Goal: Communication & Community: Share content

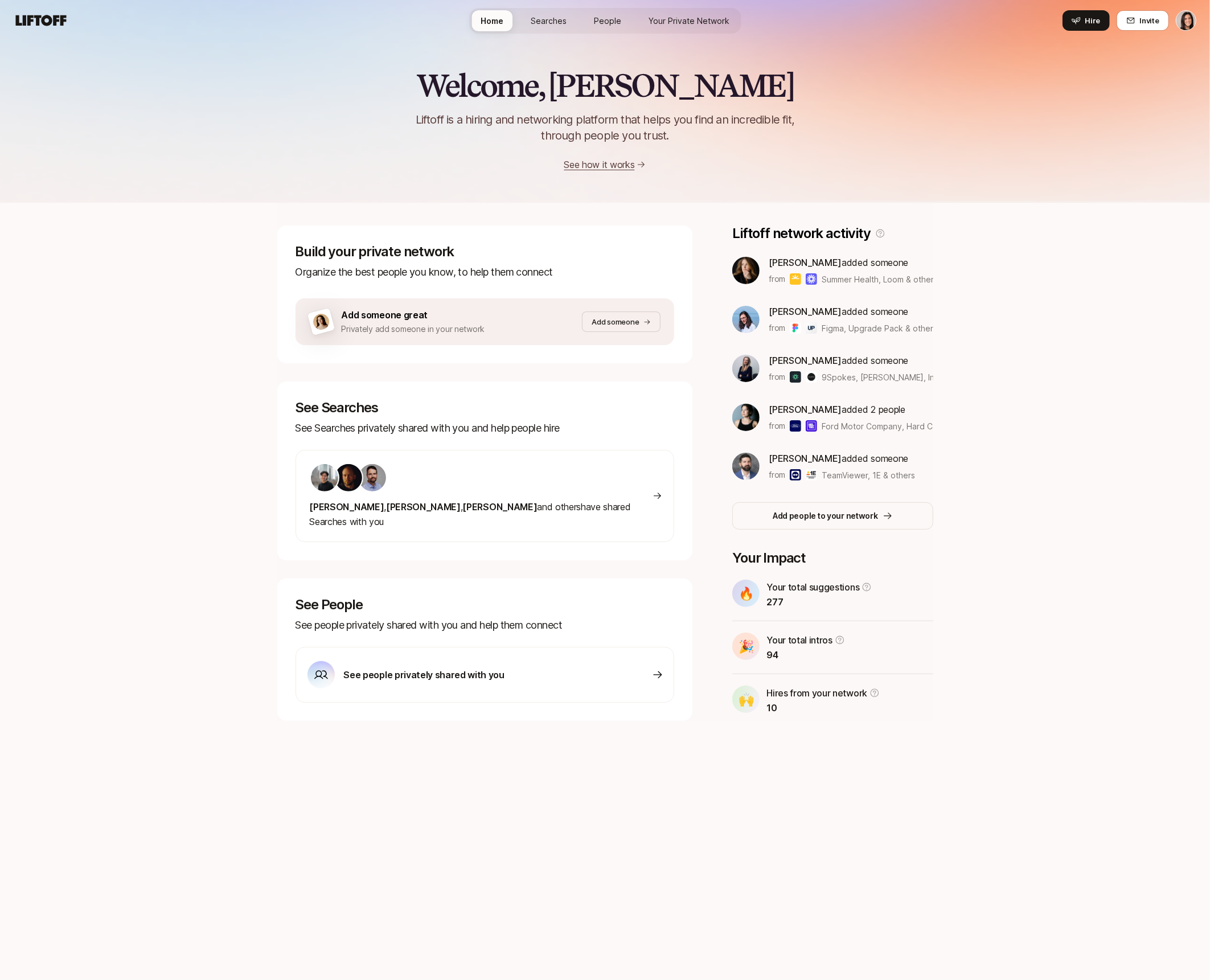
click at [555, 24] on span "Searches" at bounding box center [548, 20] width 36 height 12
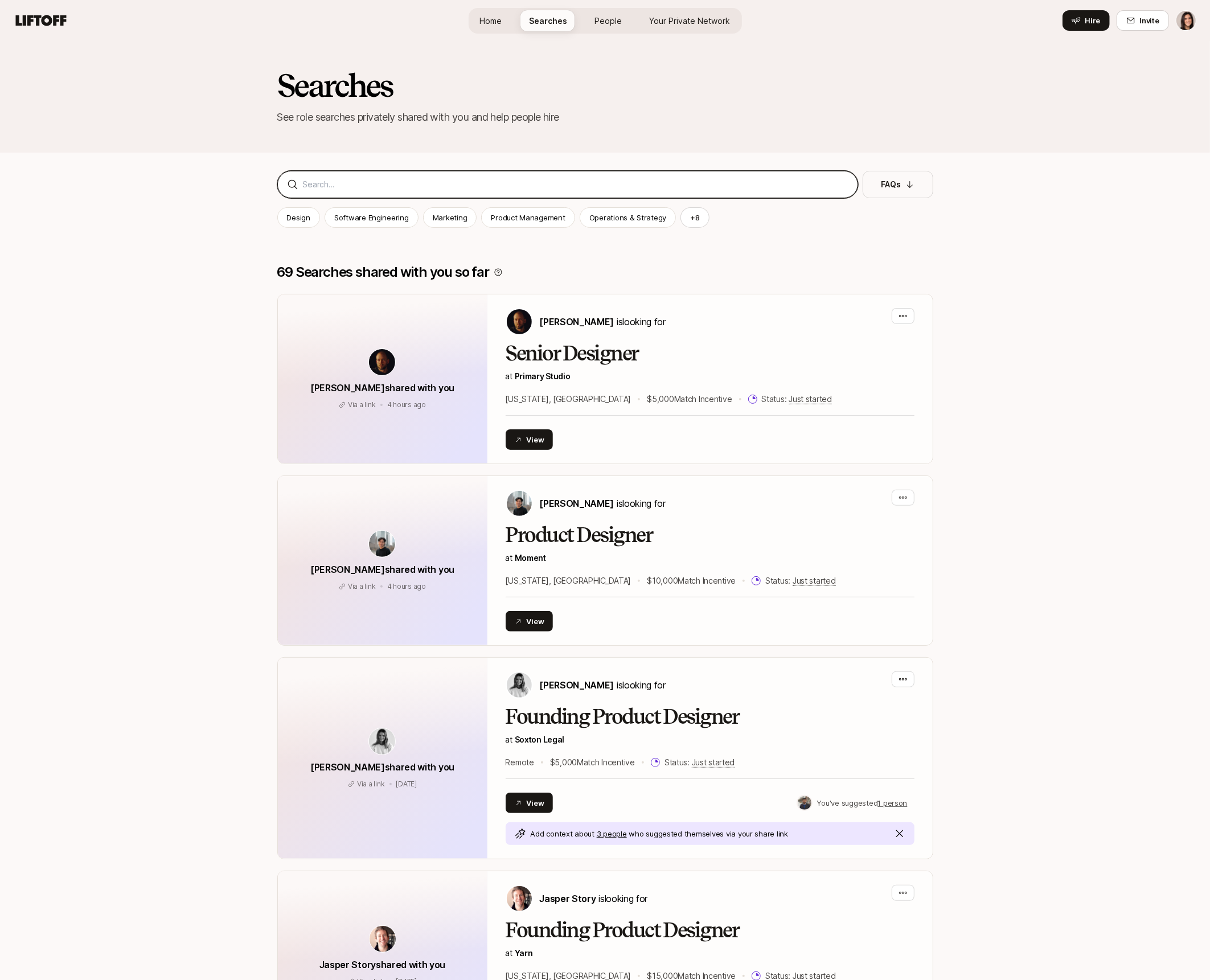
click at [552, 186] on input at bounding box center [575, 184] width 546 height 14
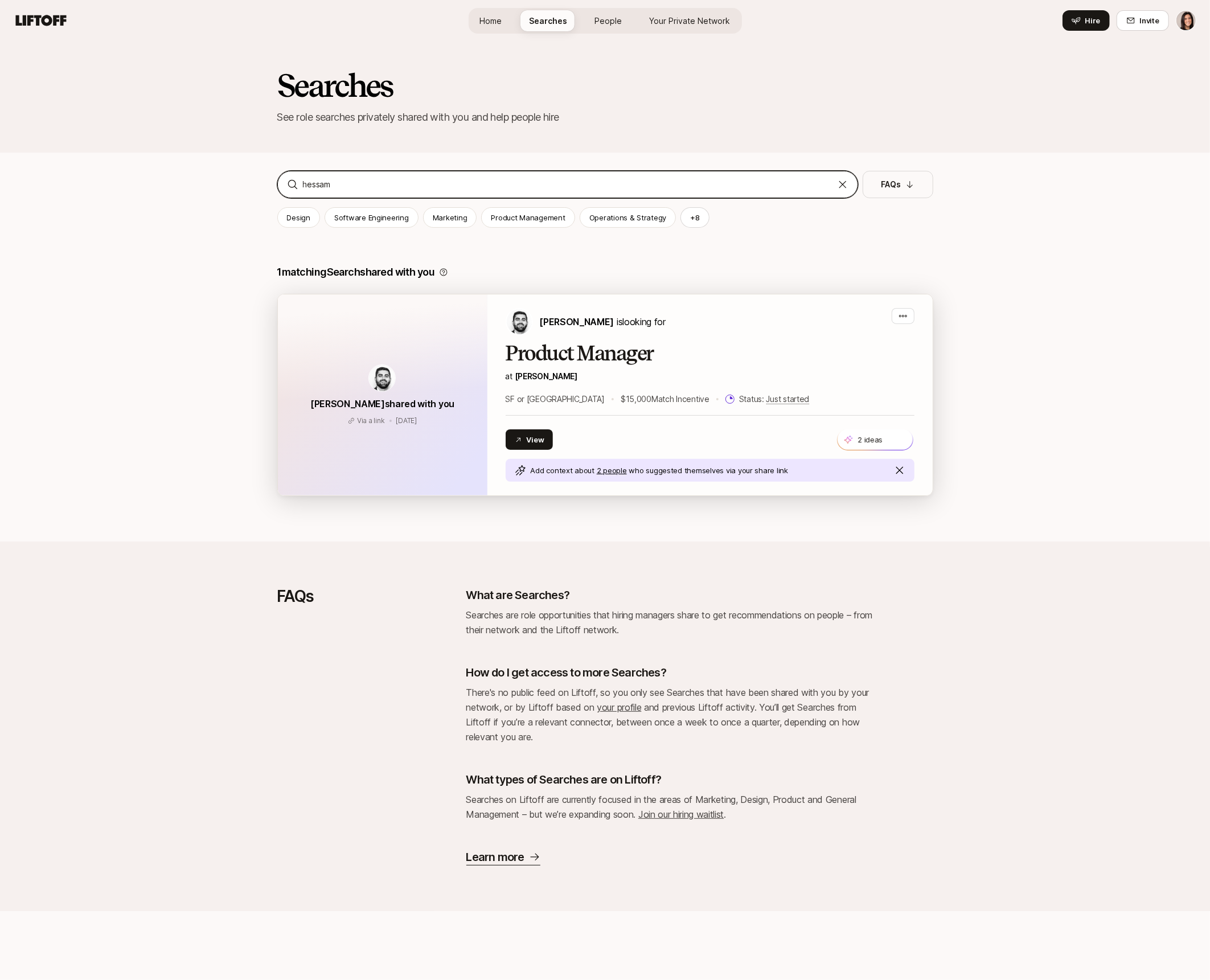
type input "hessam"
click at [542, 328] on p "Hessam Mostajabi is looking for" at bounding box center [603, 321] width 126 height 14
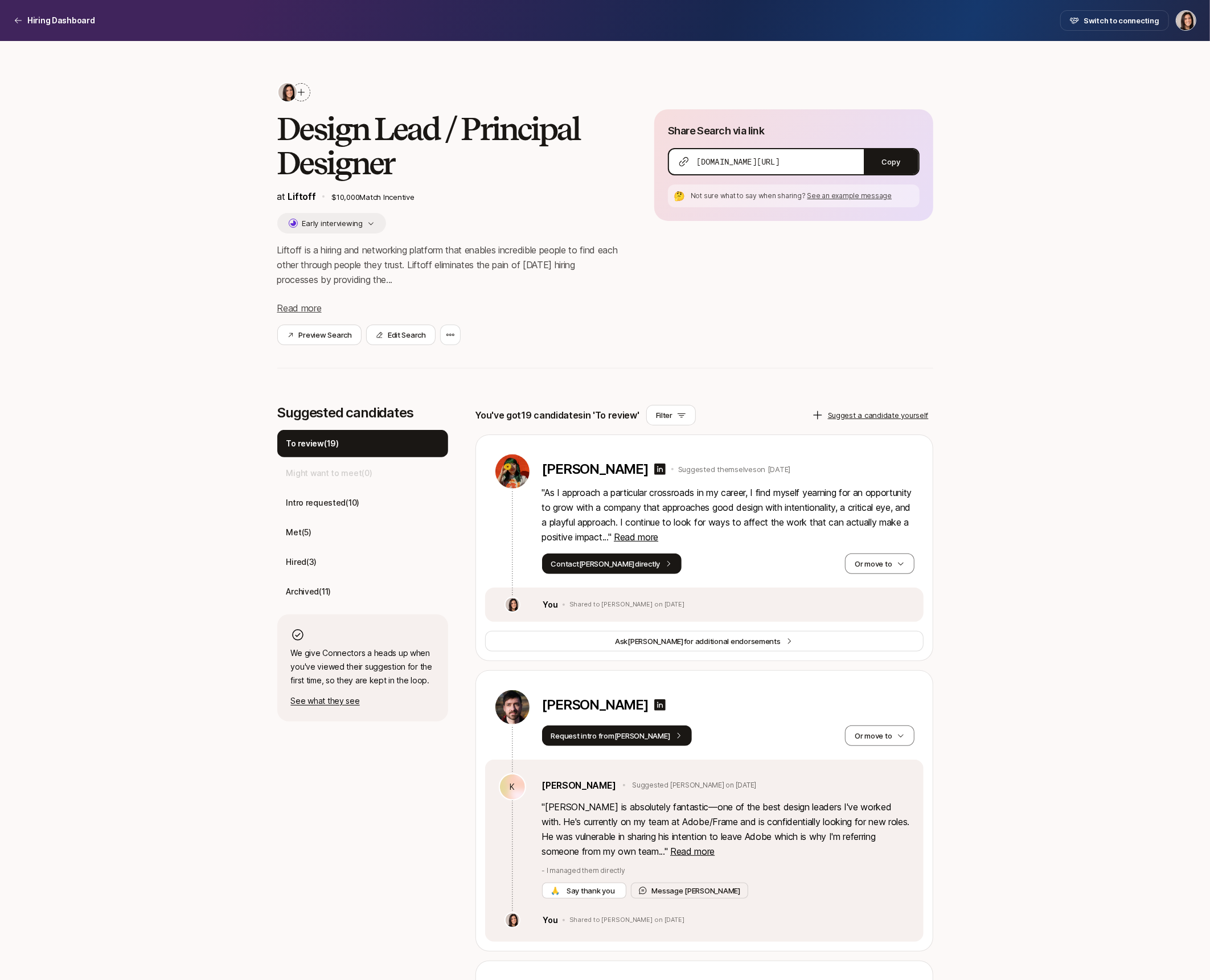
click at [95, 21] on div "Hiring Dashboard Switch to connecting" at bounding box center [605, 21] width 1183 height 21
click at [79, 19] on p "Hiring Dashboard" at bounding box center [61, 20] width 68 height 14
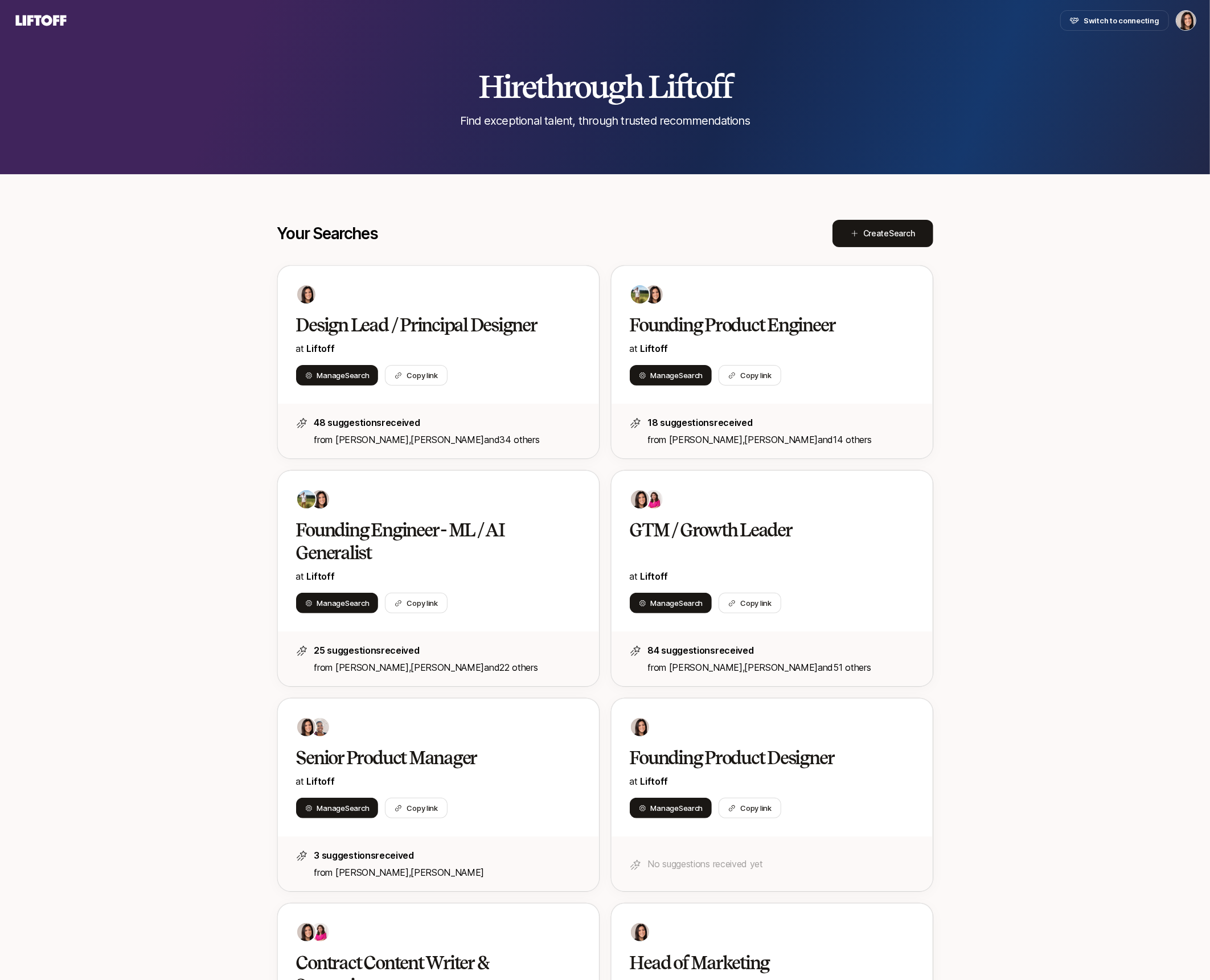
click at [48, 9] on nav "Switch to connecting" at bounding box center [605, 20] width 1210 height 41
click at [1107, 17] on span "Switch to connecting" at bounding box center [1121, 20] width 76 height 11
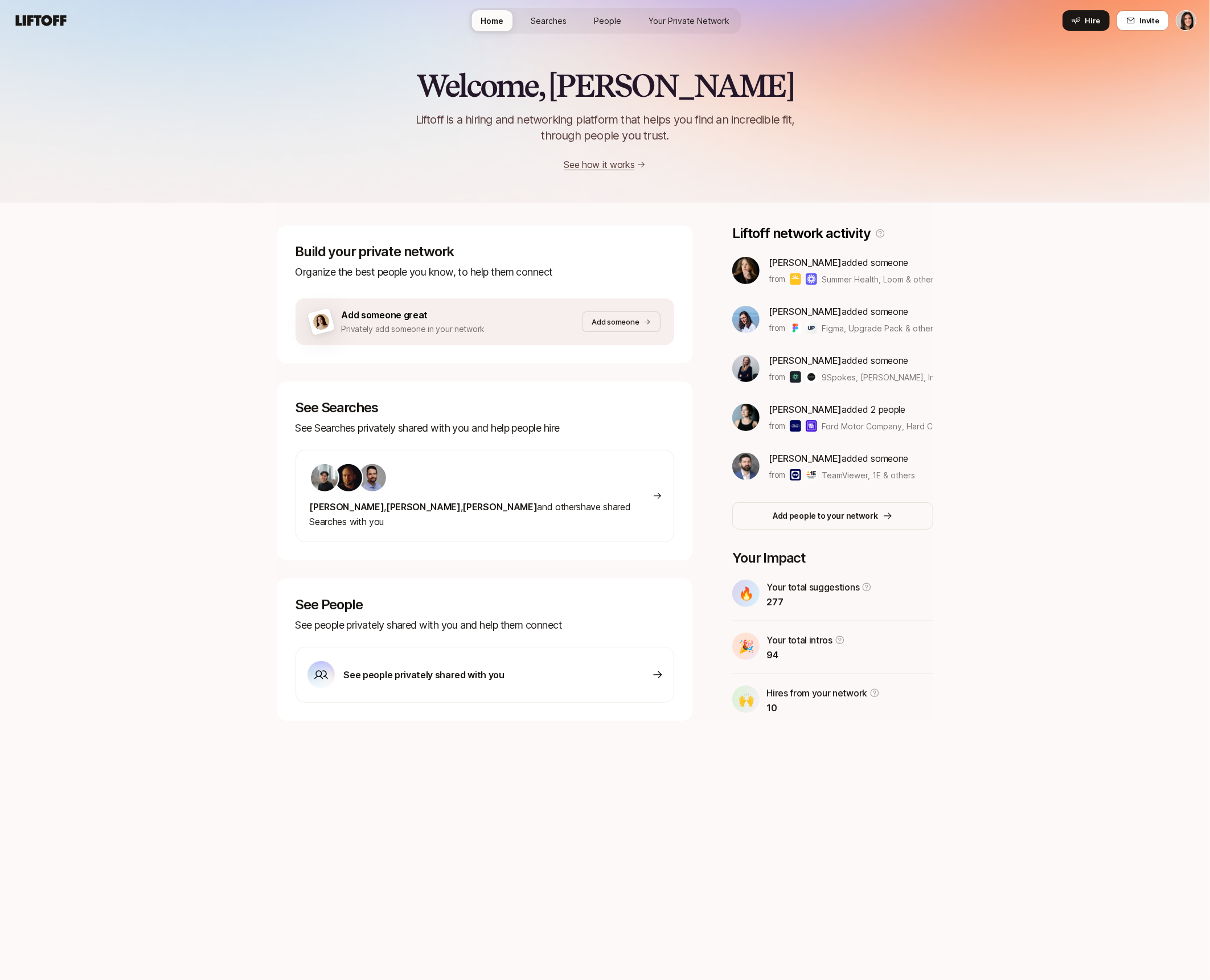
click at [558, 22] on span "Searches" at bounding box center [548, 20] width 36 height 12
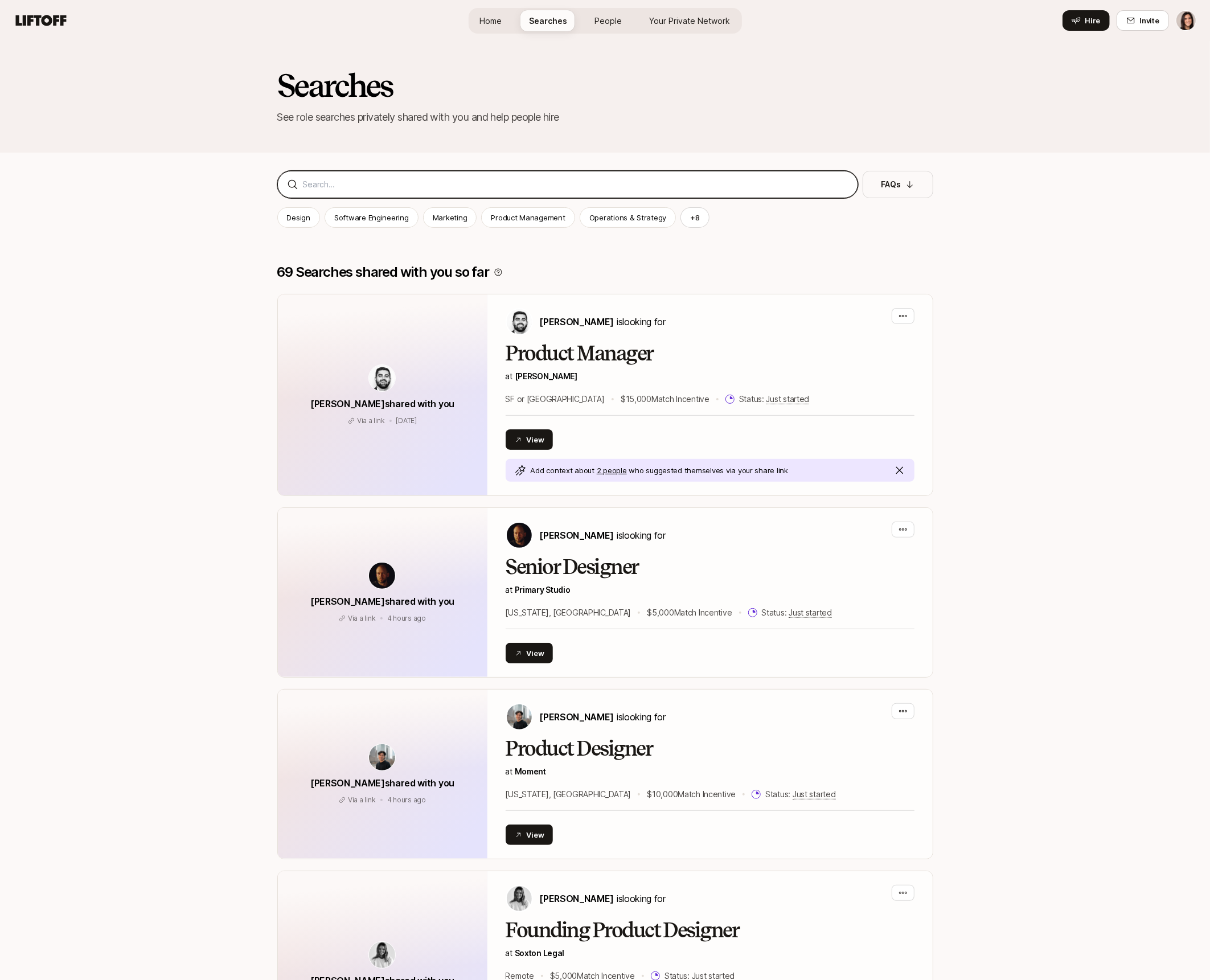
click at [487, 184] on input at bounding box center [575, 184] width 546 height 14
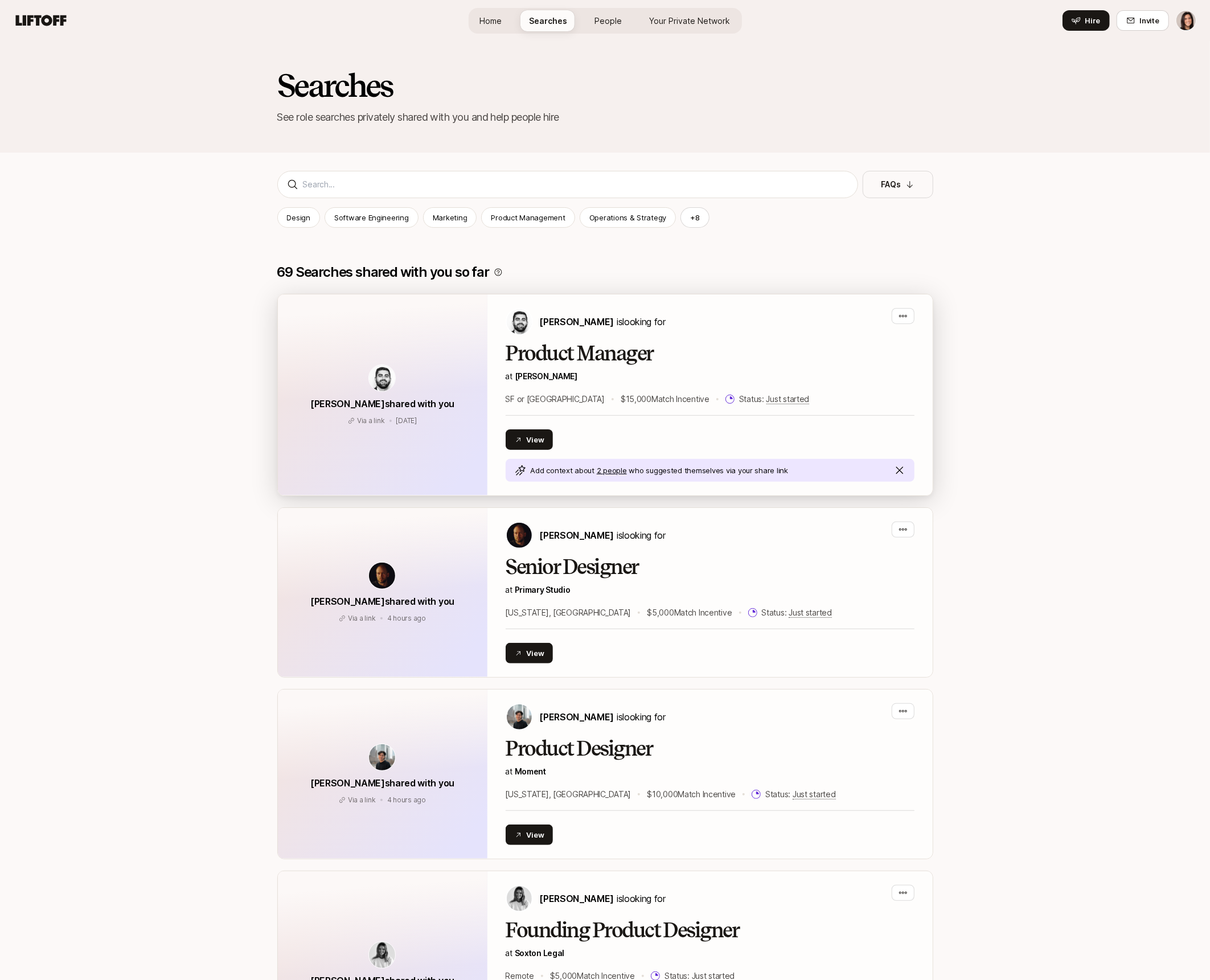
click at [470, 365] on div "Hessam Mostajabi shared with you Via a link Jun 5 Via a link Jun 5" at bounding box center [383, 394] width 210 height 201
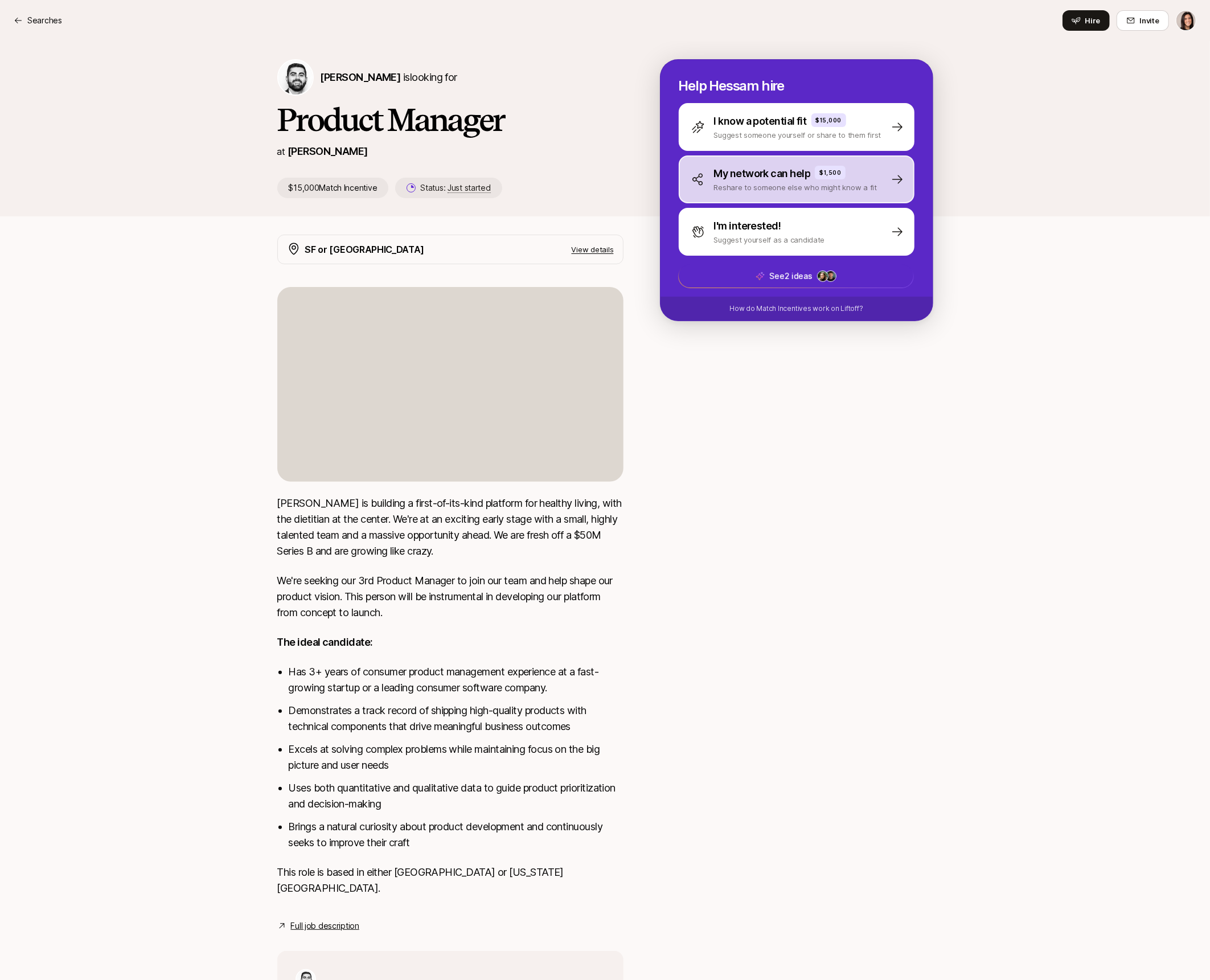
click at [751, 185] on p "Reshare to someone else who might know a fit" at bounding box center [796, 188] width 163 height 11
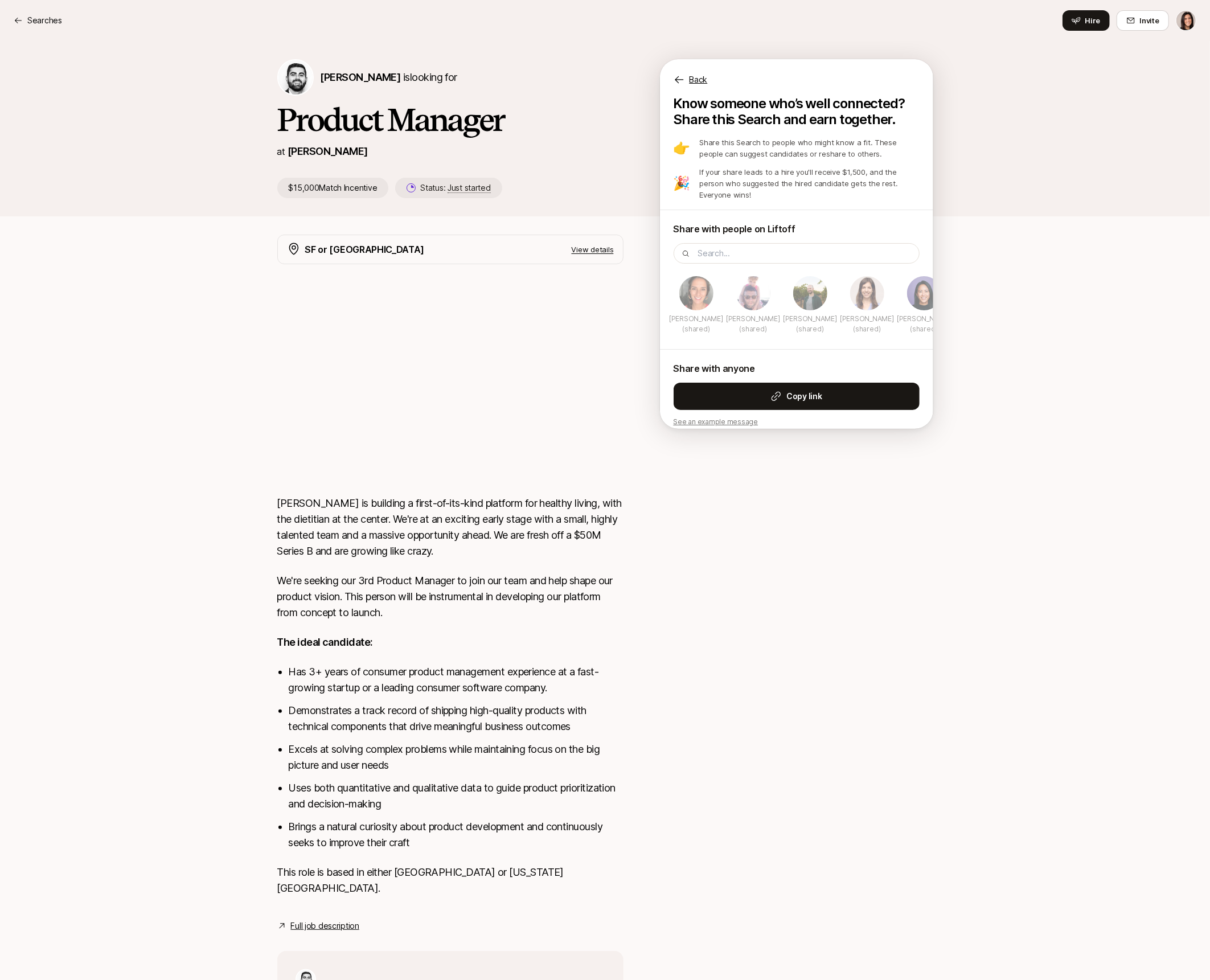
click at [915, 417] on div "Know someone who’s well connected? Share this Search and earn together. 👉 Share…" at bounding box center [797, 268] width 273 height 345
click at [860, 383] on button "Copy link" at bounding box center [797, 397] width 246 height 27
click at [821, 383] on button "Copy link" at bounding box center [797, 397] width 246 height 27
click at [46, 29] on div "Searches Hire Invite" at bounding box center [605, 21] width 1183 height 21
click at [40, 24] on p "Searches" at bounding box center [44, 20] width 34 height 14
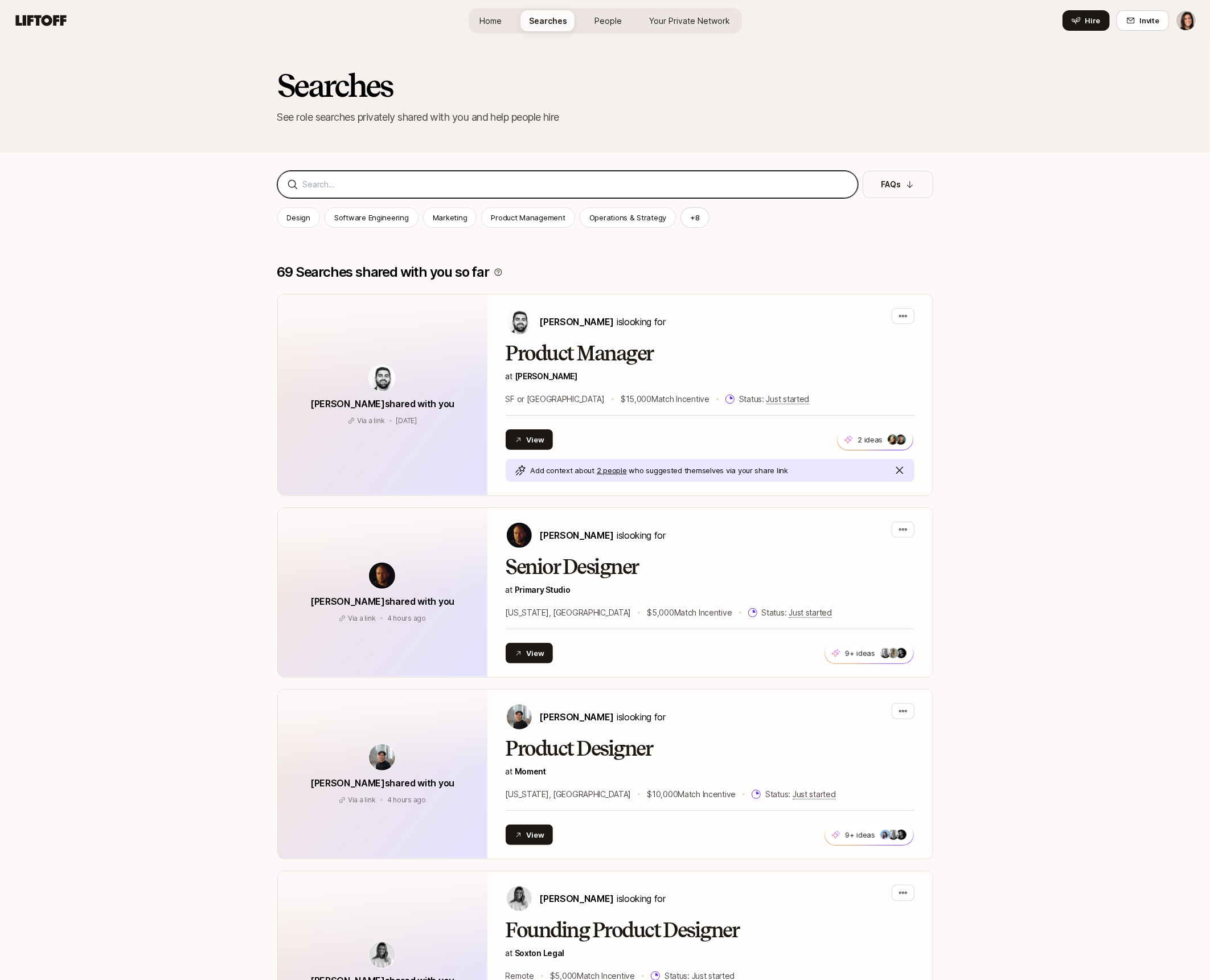
click at [454, 184] on input at bounding box center [575, 184] width 546 height 14
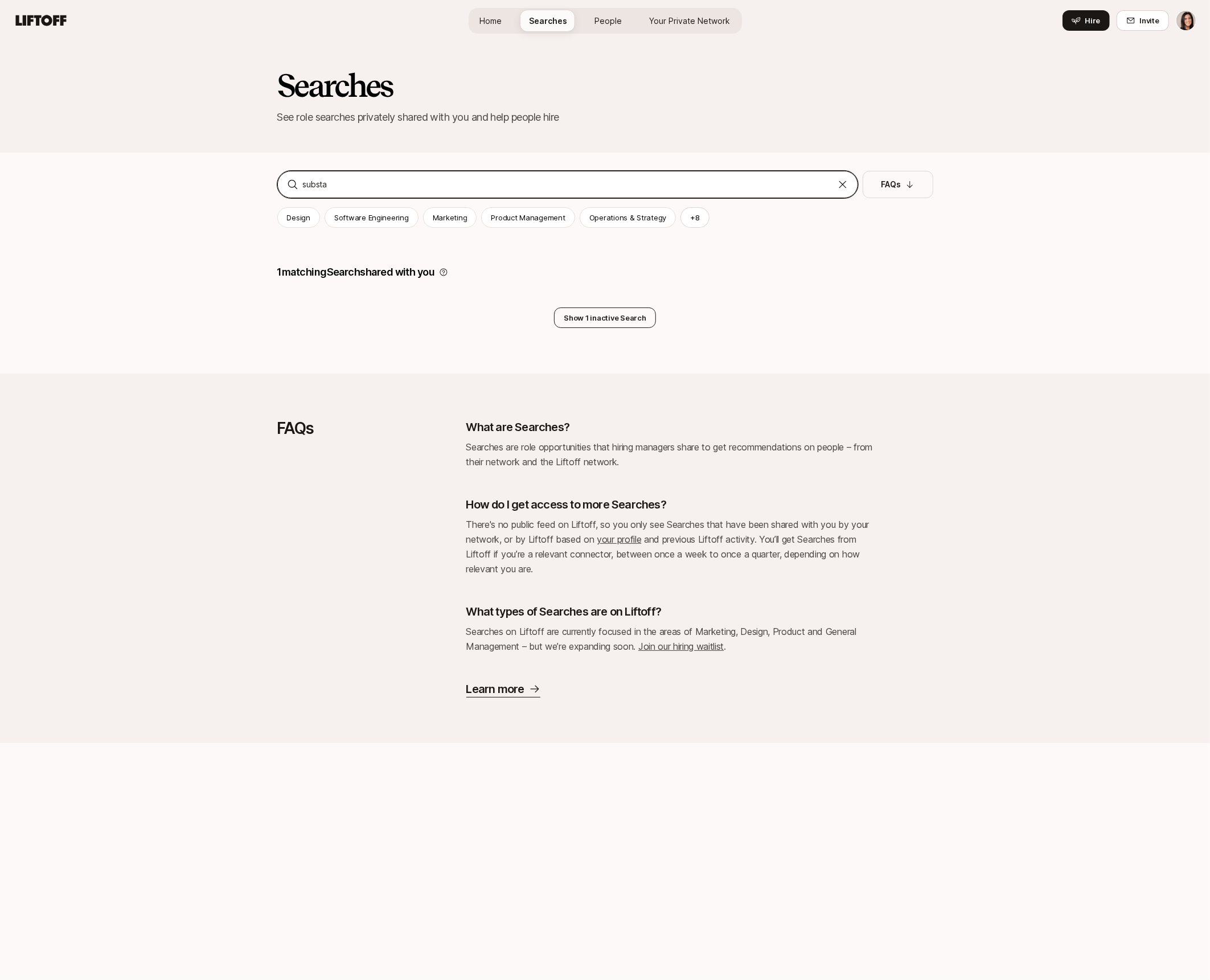
type input "substa"
click at [627, 312] on button "Show 1 inactive Search" at bounding box center [604, 318] width 101 height 21
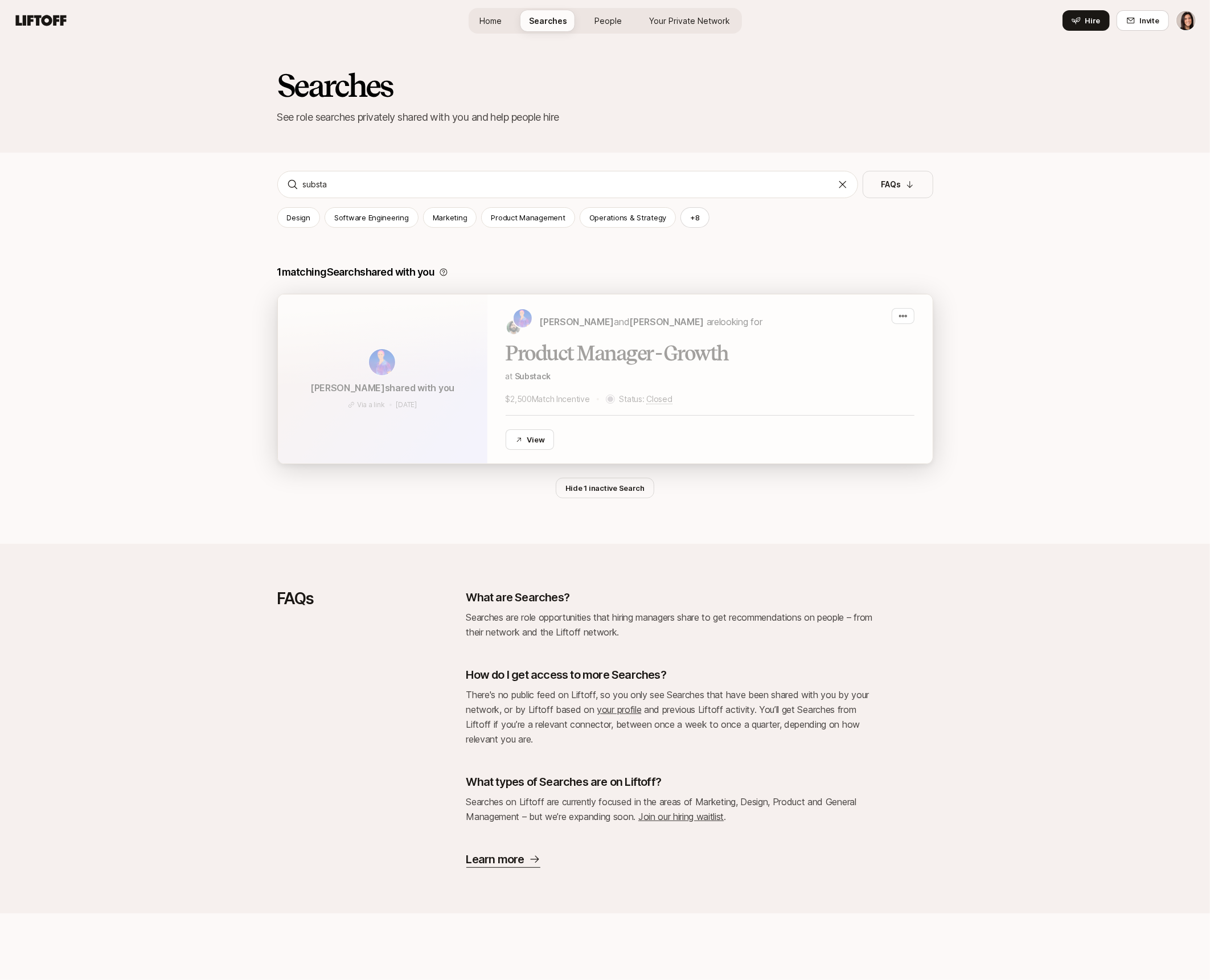
click at [561, 365] on div "Product Manager - Growth at Substack $2,500 Match Incentive Status: Closed View" at bounding box center [710, 396] width 409 height 107
